Goal: Find specific page/section: Find specific page/section

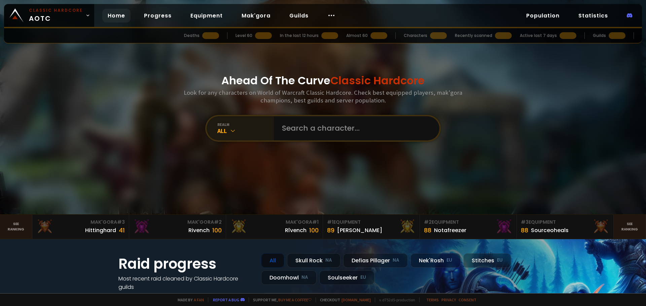
click at [250, 128] on div "All" at bounding box center [245, 131] width 57 height 8
drag, startPoint x: 313, startPoint y: 133, endPoint x: 317, endPoint y: 132, distance: 4.1
click at [315, 132] on input "text" at bounding box center [354, 128] width 153 height 24
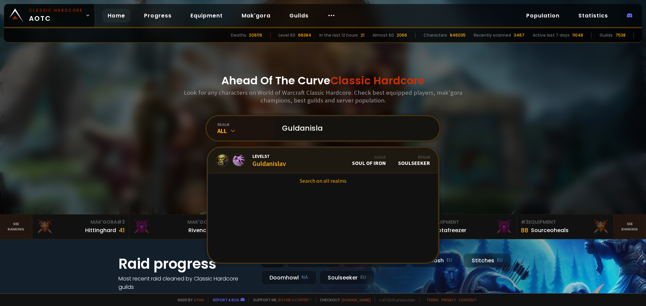
type input "Guldanisla"
click at [276, 164] on div "Level 57 Guldanislav" at bounding box center [269, 160] width 34 height 14
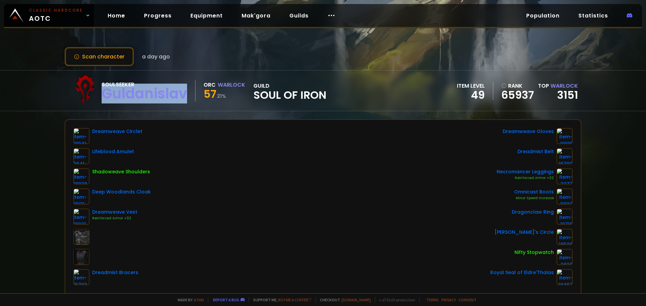
drag, startPoint x: 188, startPoint y: 97, endPoint x: 103, endPoint y: 97, distance: 85.1
click at [103, 97] on div "Soulseeker Guldanislav" at bounding box center [149, 90] width 94 height 21
copy div "Guldanislav"
